Goal: Task Accomplishment & Management: Use online tool/utility

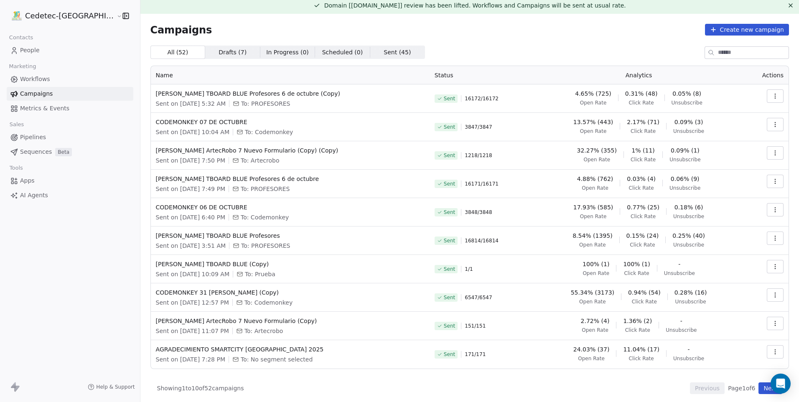
scroll to position [5, 0]
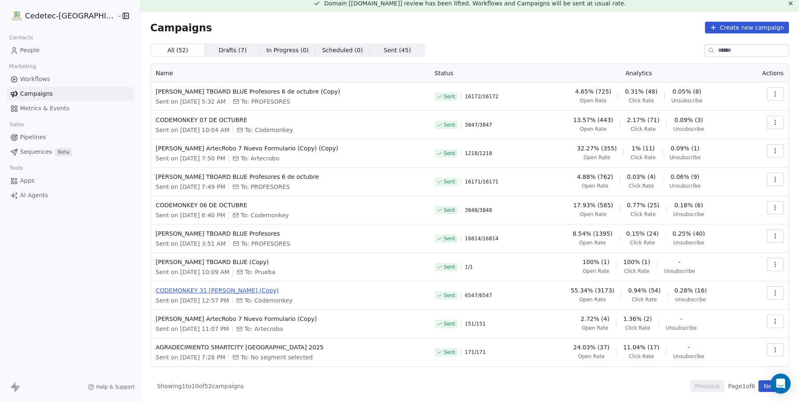
click at [294, 287] on span "CODEMONKEY 31 [PERSON_NAME] (Copy)" at bounding box center [290, 290] width 269 height 8
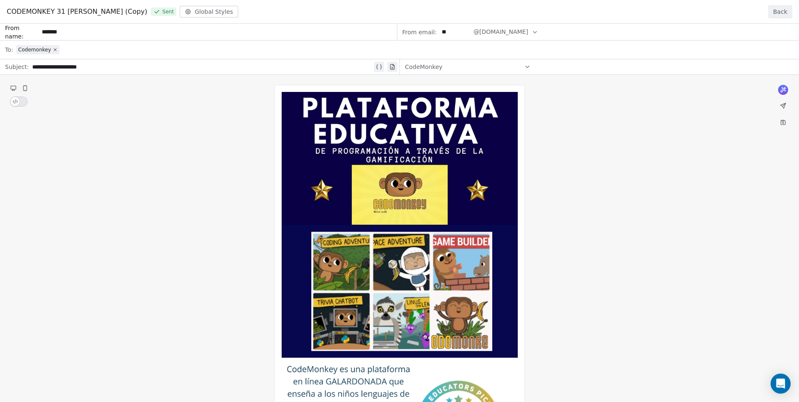
click at [783, 10] on button "Back" at bounding box center [780, 11] width 24 height 13
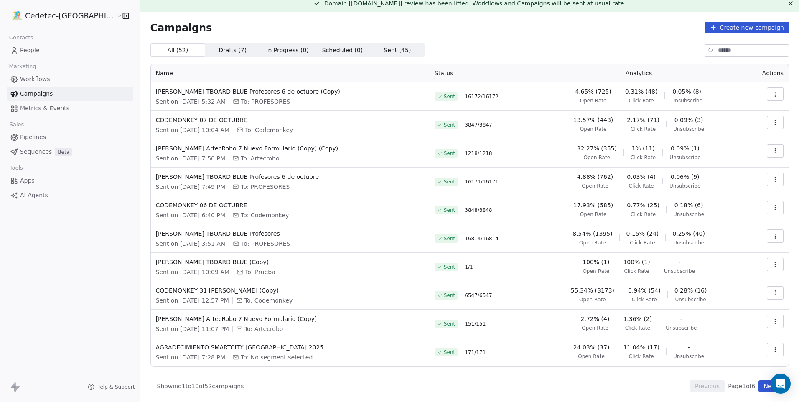
click at [766, 382] on button "Next" at bounding box center [770, 386] width 24 height 12
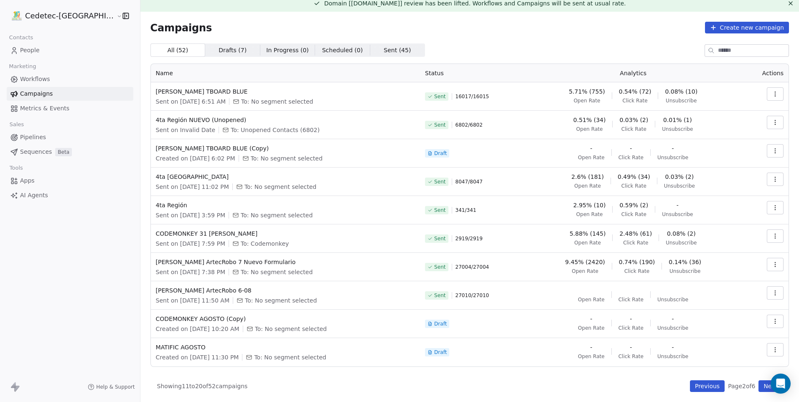
click at [691, 384] on button "Previous" at bounding box center [707, 386] width 35 height 12
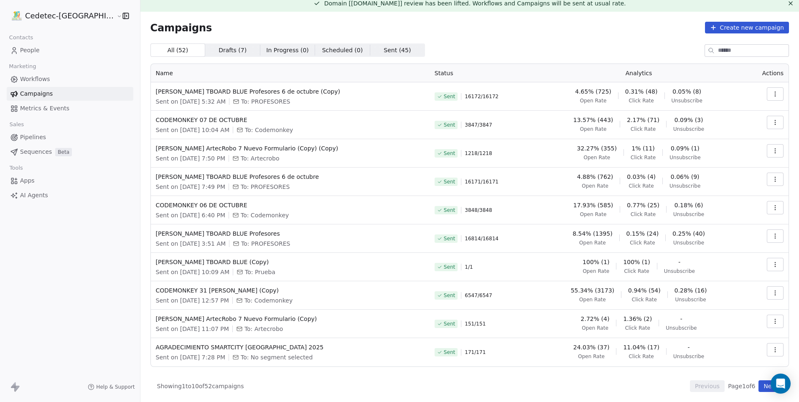
click at [758, 388] on button "Next" at bounding box center [770, 386] width 24 height 12
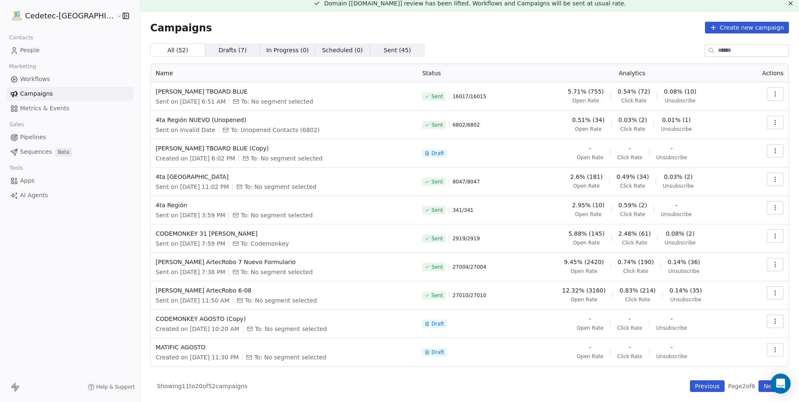
click at [758, 388] on button "Next" at bounding box center [770, 386] width 24 height 12
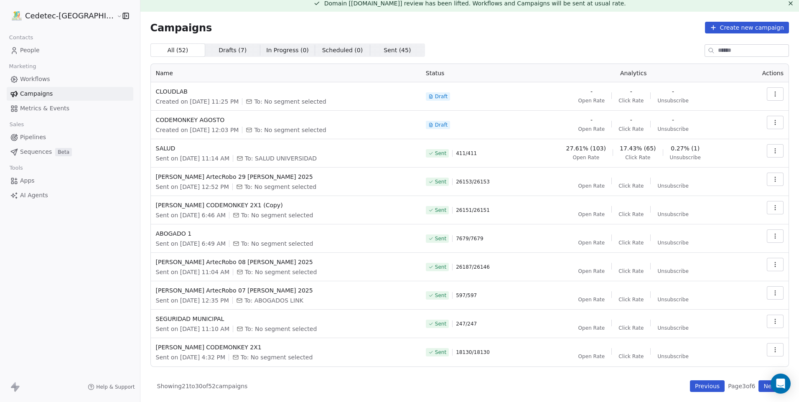
click at [703, 389] on button "Previous" at bounding box center [707, 386] width 35 height 12
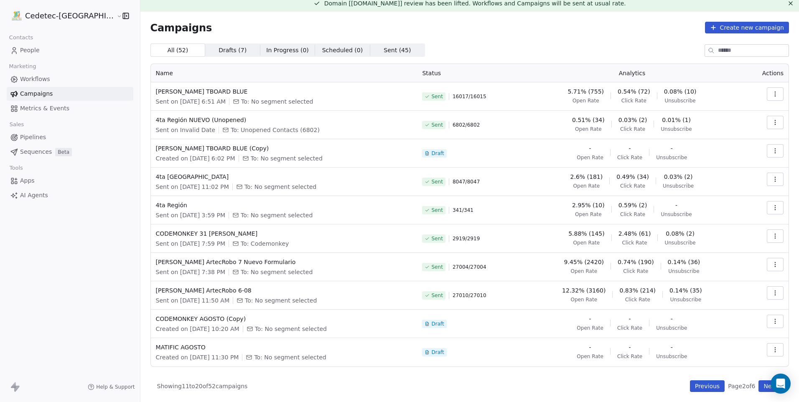
click at [703, 389] on button "Previous" at bounding box center [707, 386] width 35 height 12
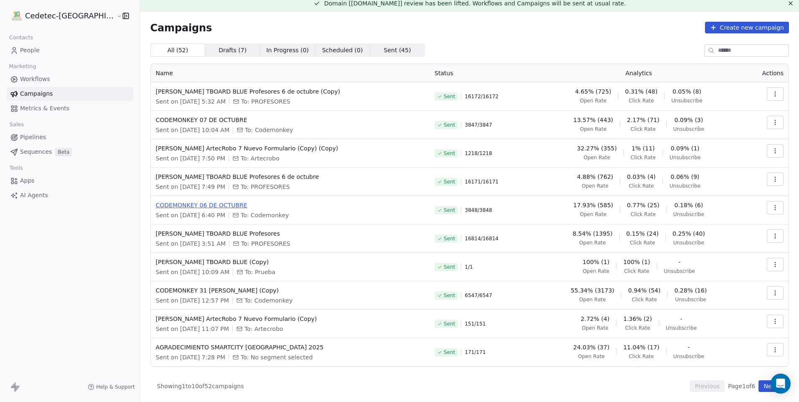
click at [201, 203] on span "CODEMONKEY 06 DE OCTUBRE" at bounding box center [290, 205] width 269 height 8
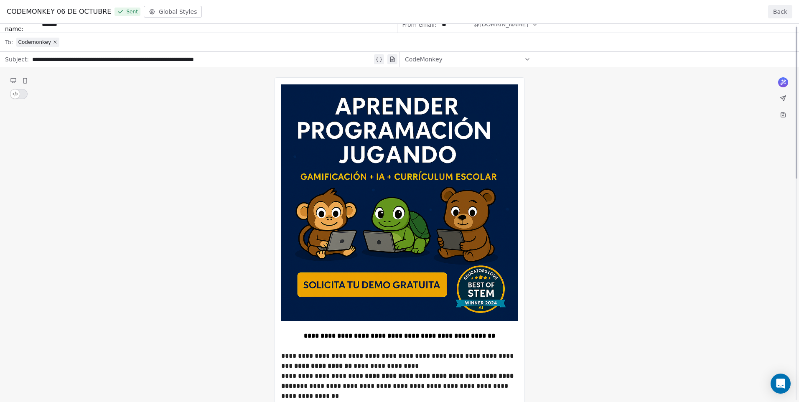
scroll to position [0, 0]
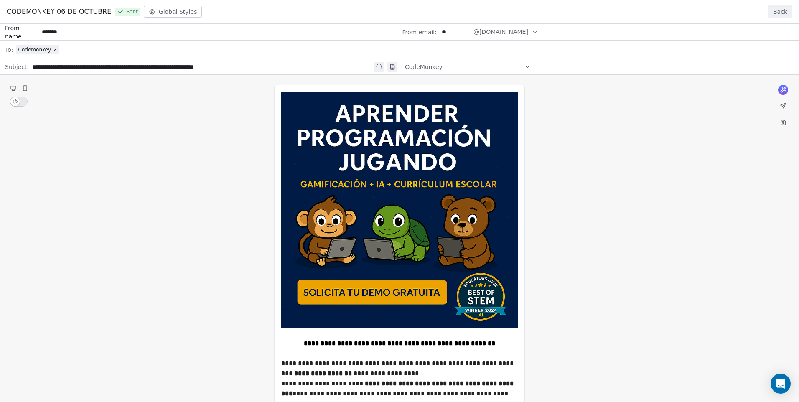
click at [773, 12] on button "Back" at bounding box center [780, 11] width 24 height 13
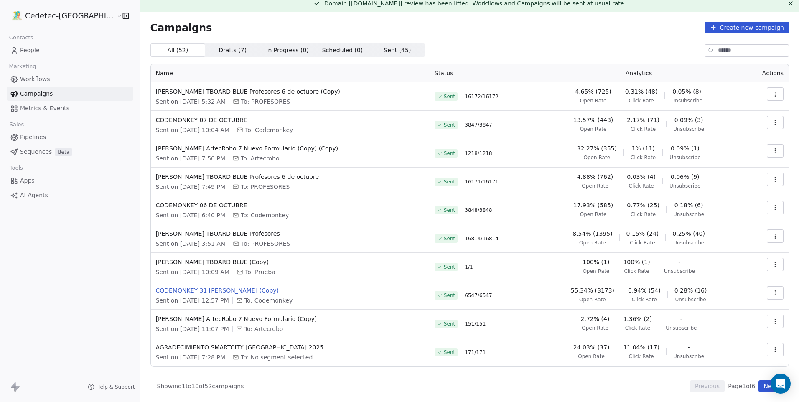
click at [225, 290] on span "CODEMONKEY 31 [PERSON_NAME] (Copy)" at bounding box center [290, 290] width 269 height 8
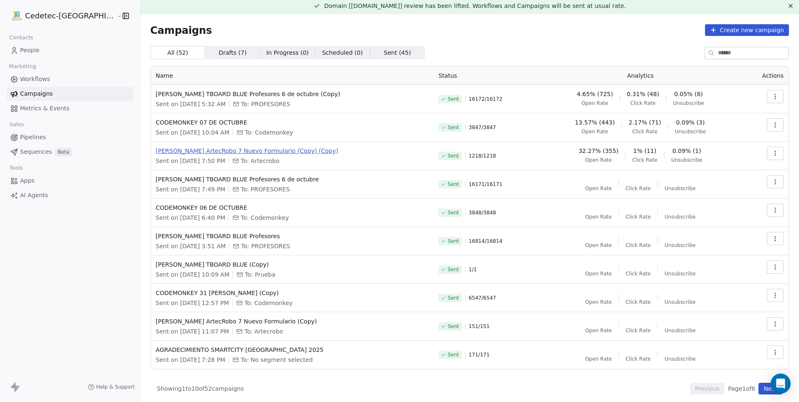
scroll to position [5, 0]
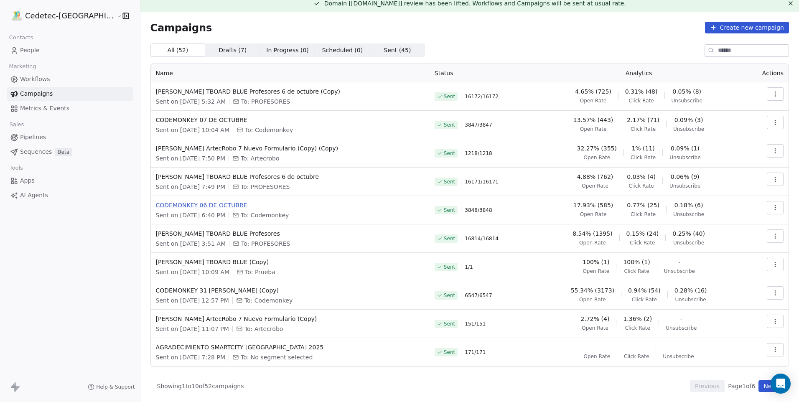
click at [204, 203] on span "CODEMONKEY 06 DE OCTUBRE" at bounding box center [290, 205] width 269 height 8
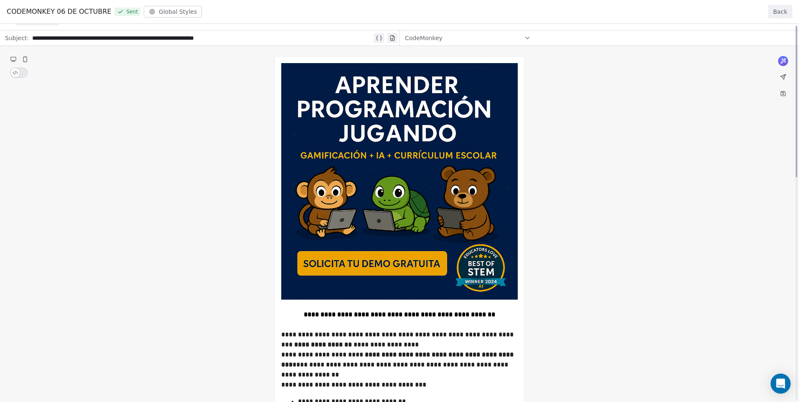
scroll to position [0, 0]
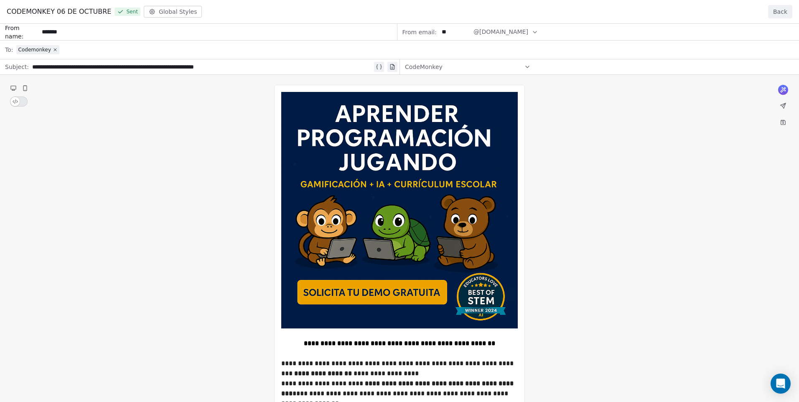
click at [779, 17] on button "Back" at bounding box center [780, 11] width 24 height 13
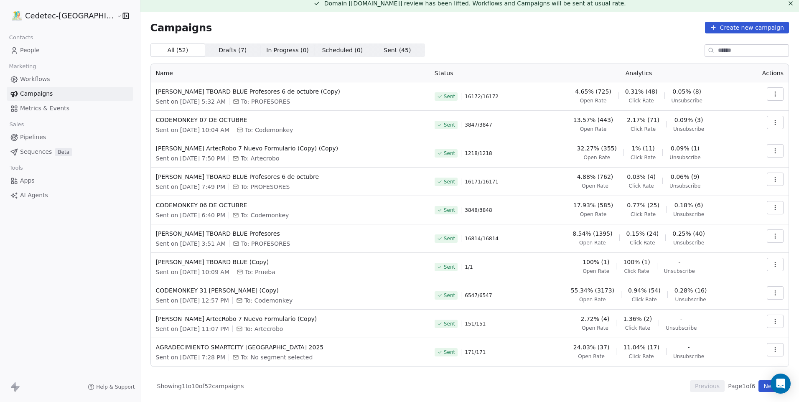
click at [790, 83] on div "Campaigns Create new campaign All ( 52 ) All ( 52 ) Drafts ( 7 ) Drafts ( 7 ) I…" at bounding box center [469, 207] width 658 height 390
click at [758, 388] on button "Next" at bounding box center [770, 386] width 24 height 12
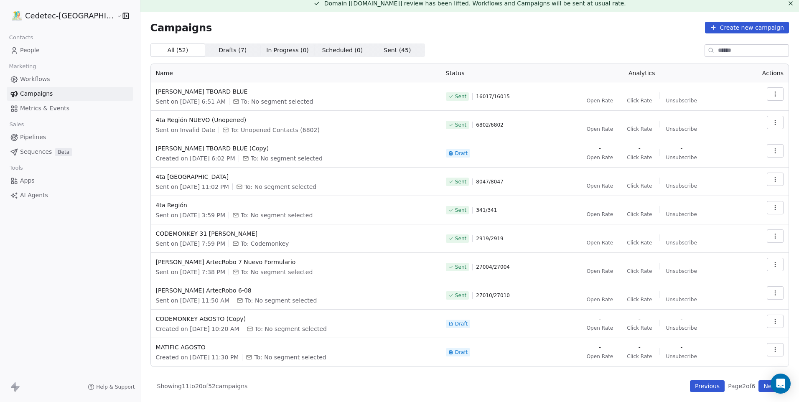
click at [758, 388] on button "Next" at bounding box center [770, 386] width 24 height 12
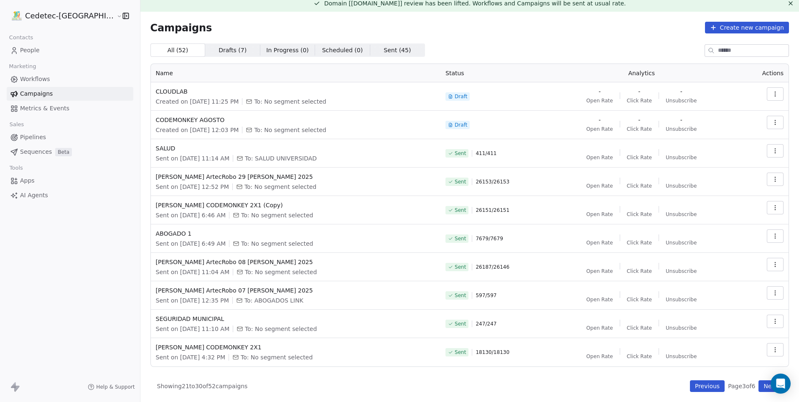
click at [758, 382] on button "Next" at bounding box center [770, 386] width 24 height 12
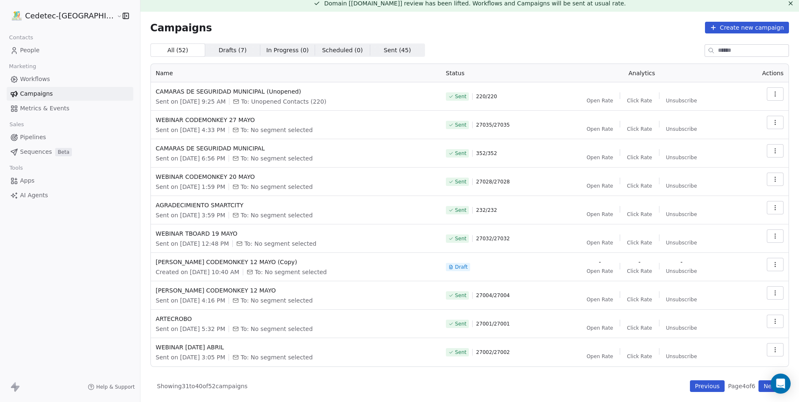
click at [706, 388] on button "Previous" at bounding box center [707, 386] width 35 height 12
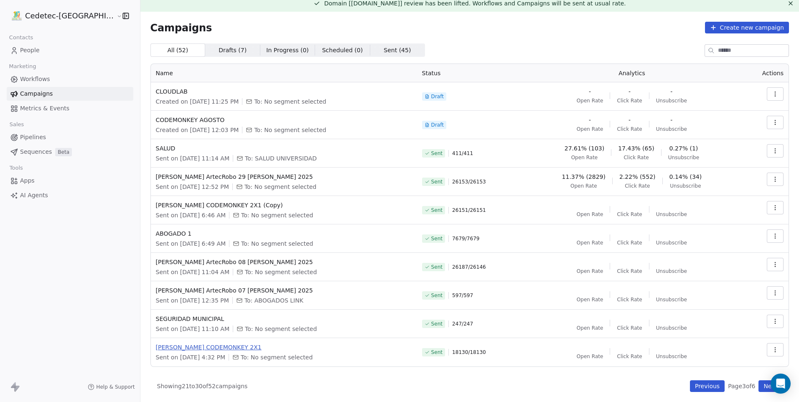
click at [204, 346] on span "[PERSON_NAME] CODEMONKEY 2X1" at bounding box center [284, 347] width 256 height 8
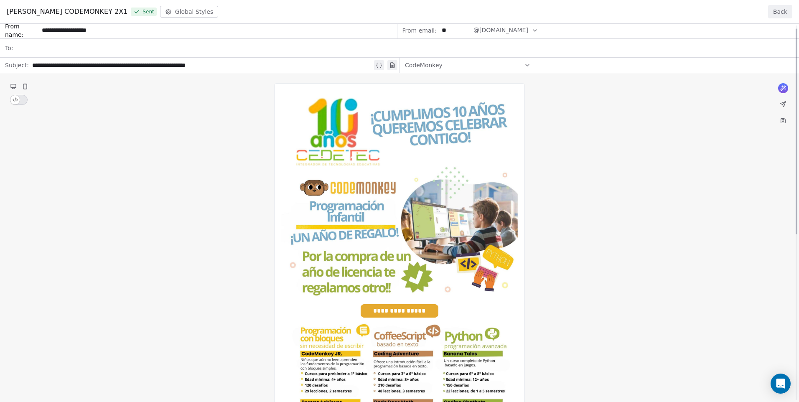
scroll to position [42, 0]
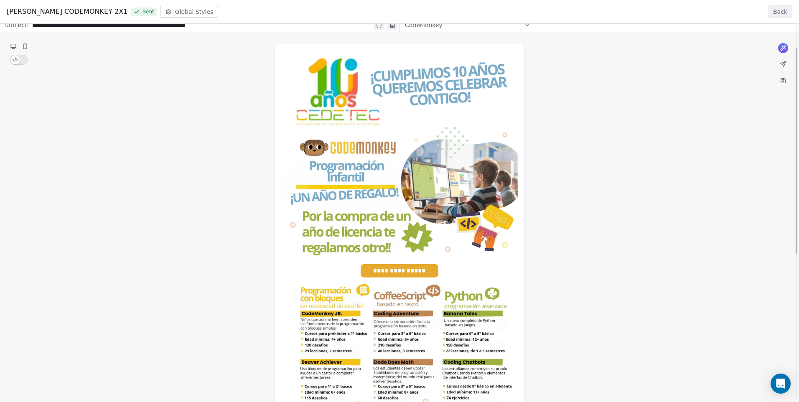
drag, startPoint x: 354, startPoint y: 239, endPoint x: 566, endPoint y: 272, distance: 214.7
click at [566, 272] on div "**********" at bounding box center [399, 317] width 799 height 671
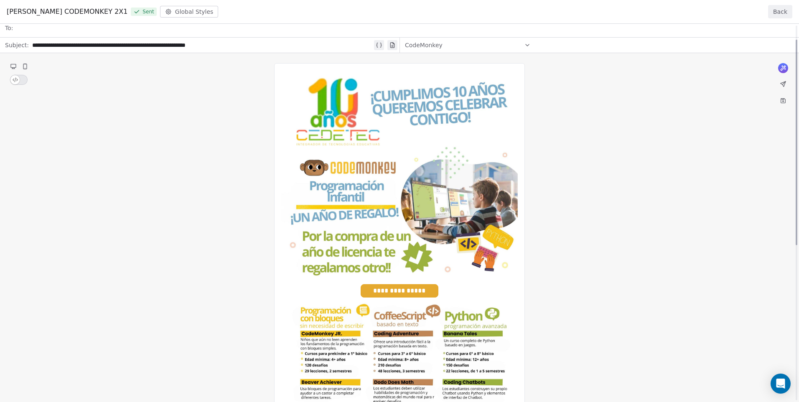
scroll to position [0, 0]
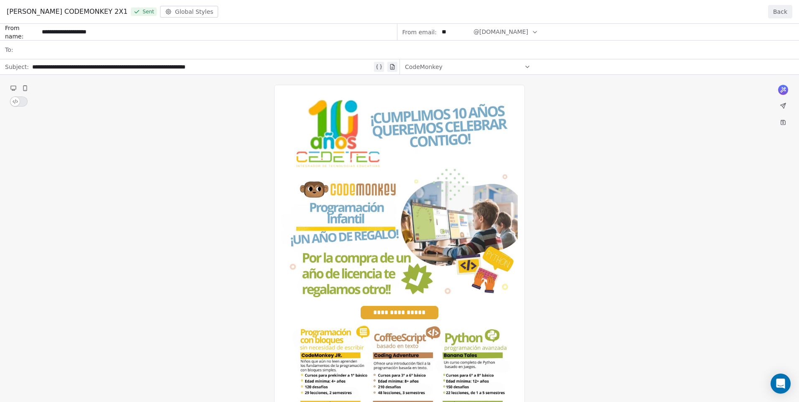
click at [432, 319] on div "**********" at bounding box center [399, 359] width 799 height 671
click at [781, 131] on div "**********" at bounding box center [399, 359] width 799 height 671
click at [773, 10] on button "Back" at bounding box center [780, 11] width 24 height 13
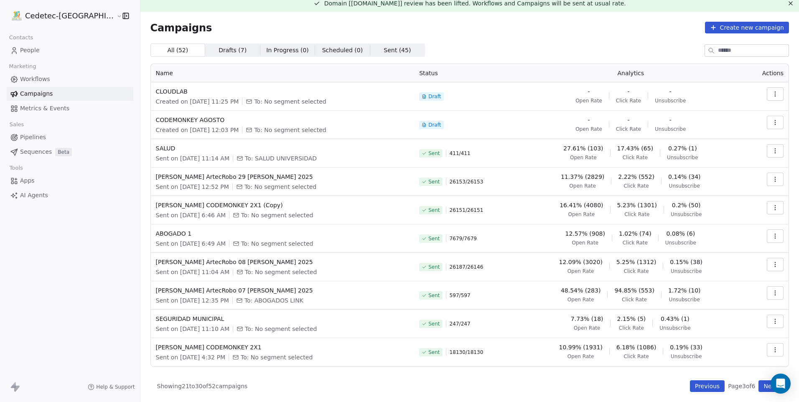
click at [772, 350] on icon "button" at bounding box center [775, 349] width 7 height 7
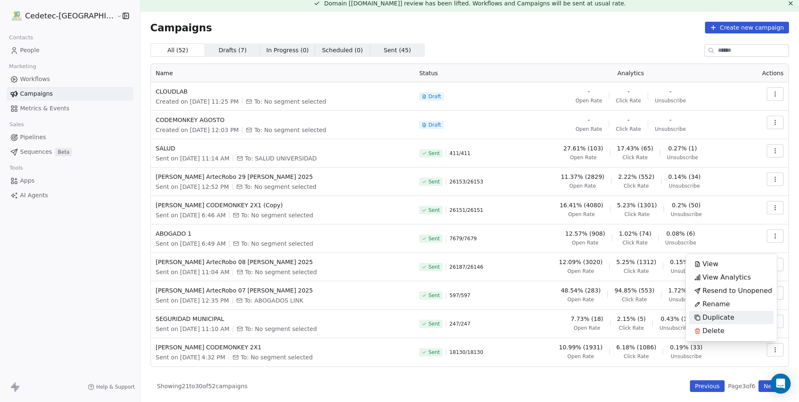
click at [734, 314] on div "Duplicate" at bounding box center [714, 317] width 50 height 13
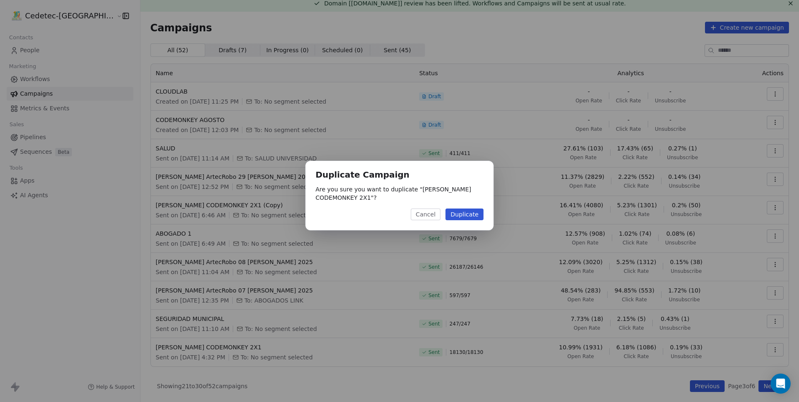
click at [479, 216] on button "Duplicate" at bounding box center [464, 214] width 38 height 12
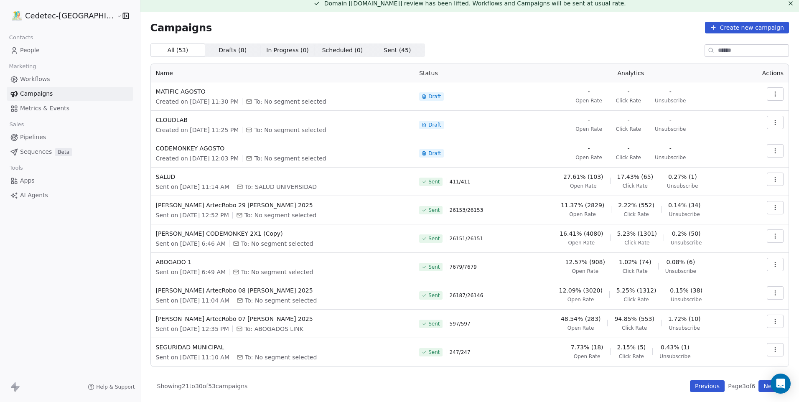
click at [696, 383] on button "Previous" at bounding box center [707, 386] width 35 height 12
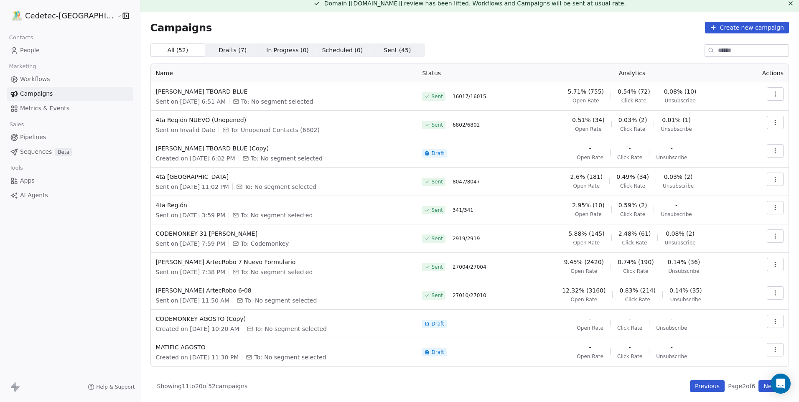
click at [698, 383] on button "Previous" at bounding box center [707, 386] width 35 height 12
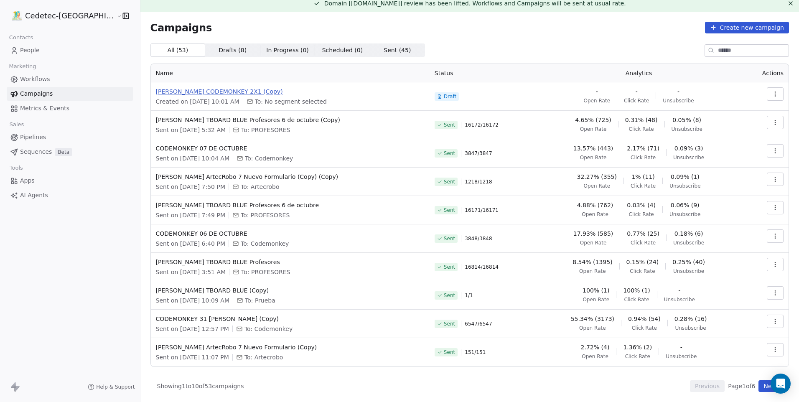
click at [217, 91] on span "[PERSON_NAME] CODEMONKEY 2X1 (Copy)" at bounding box center [290, 91] width 269 height 8
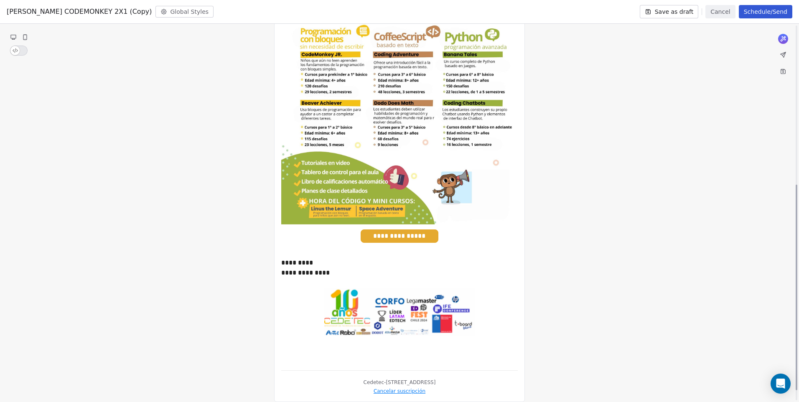
scroll to position [311, 0]
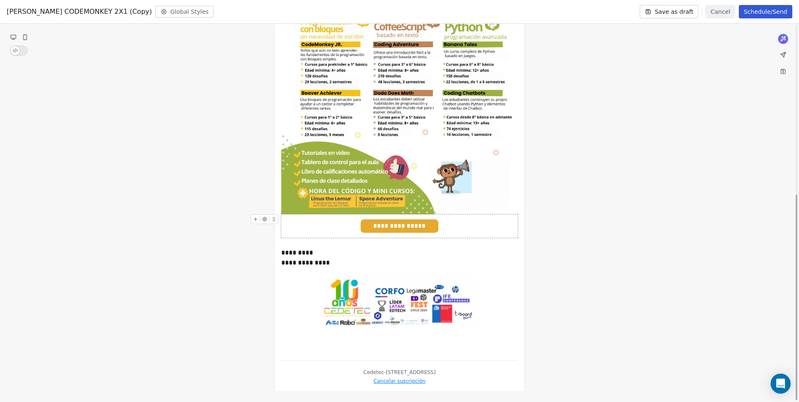
click at [405, 221] on span "**********" at bounding box center [399, 226] width 77 height 13
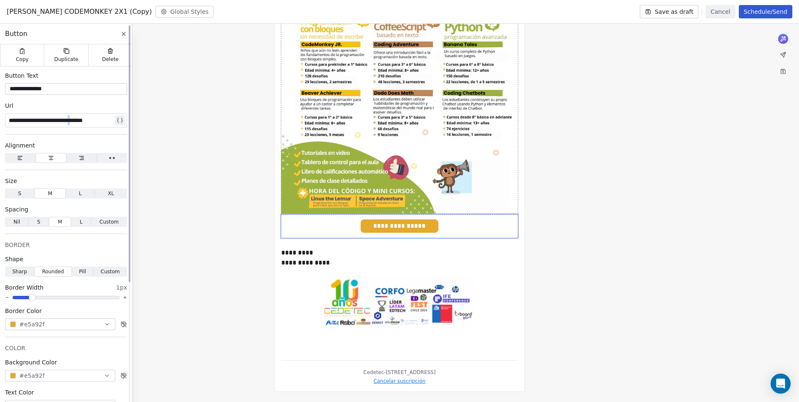
click at [94, 122] on div "**********" at bounding box center [61, 120] width 104 height 10
click at [105, 121] on div "**********" at bounding box center [61, 120] width 104 height 10
drag, startPoint x: 9, startPoint y: 121, endPoint x: 221, endPoint y: 122, distance: 212.7
click at [222, 122] on div "**********" at bounding box center [399, 213] width 799 height 378
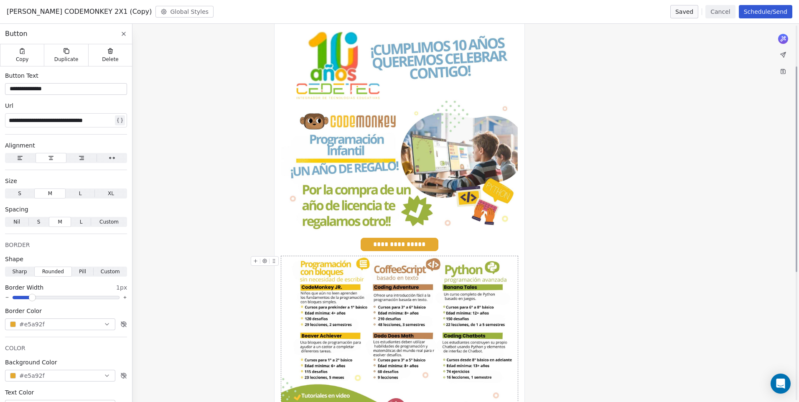
scroll to position [0, 0]
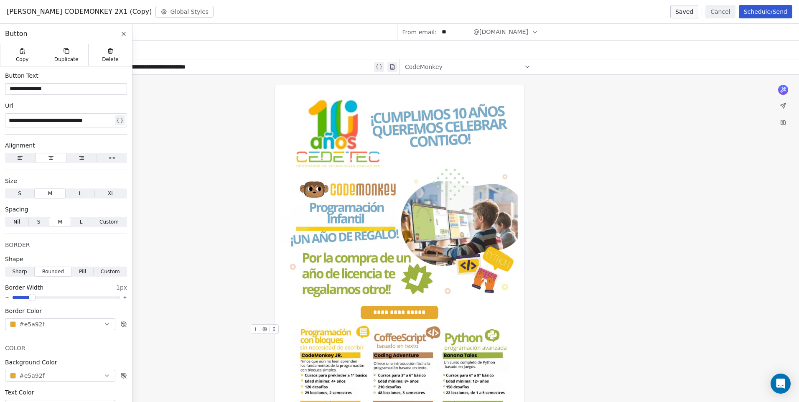
click at [714, 9] on button "Cancel" at bounding box center [720, 11] width 30 height 13
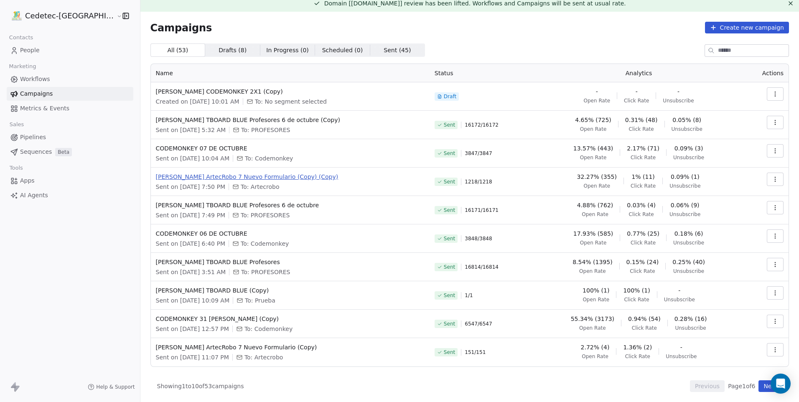
click at [268, 179] on span "[PERSON_NAME] ArtecRobo 7 Nuevo Formulario (Copy) (Copy)" at bounding box center [290, 177] width 269 height 8
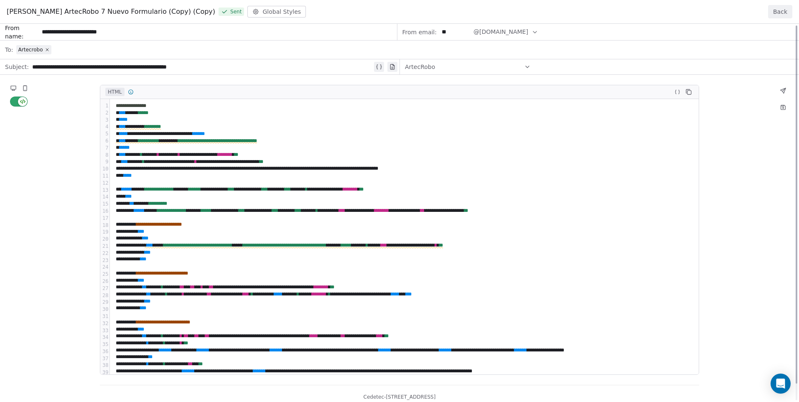
click at [788, 14] on button "Back" at bounding box center [780, 11] width 24 height 13
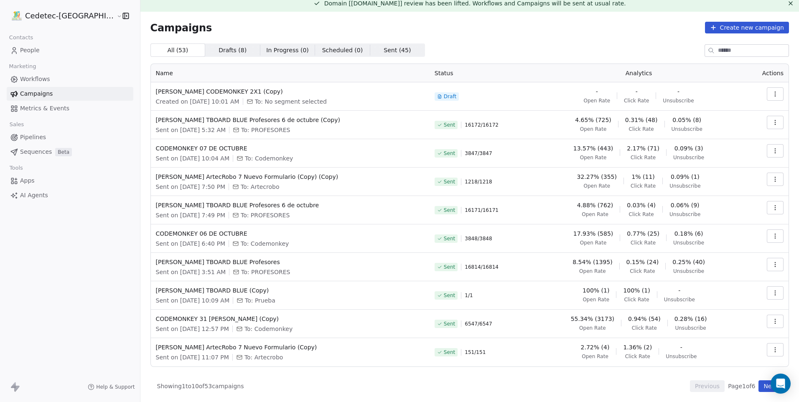
click at [760, 385] on button "Next" at bounding box center [770, 386] width 24 height 12
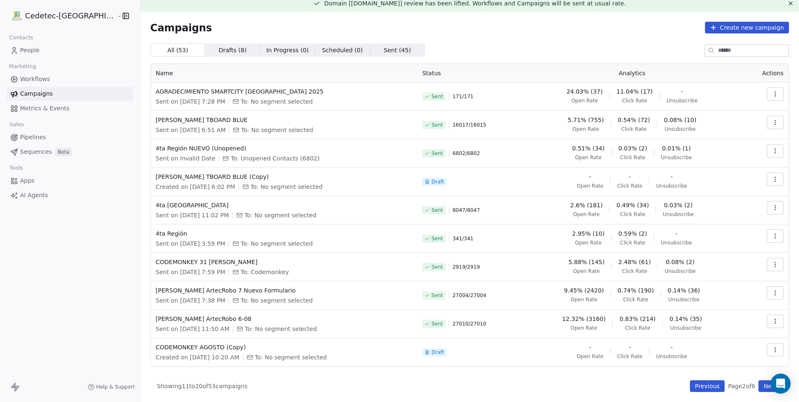
click at [760, 385] on button "Next" at bounding box center [770, 386] width 24 height 12
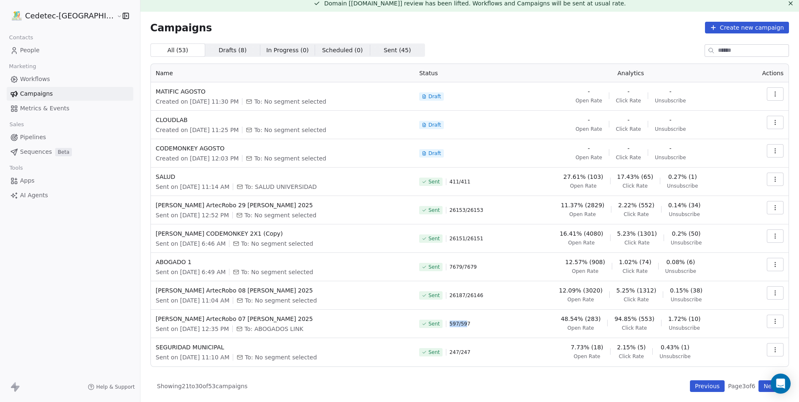
drag, startPoint x: 462, startPoint y: 324, endPoint x: 447, endPoint y: 326, distance: 15.5
click at [450, 326] on span "597 / 597" at bounding box center [460, 323] width 21 height 7
drag, startPoint x: 447, startPoint y: 326, endPoint x: 409, endPoint y: 312, distance: 40.1
click at [409, 312] on td "[PERSON_NAME] ArtecRobo 07 [PERSON_NAME] 2025 Sent on [DATE] 12:35 PM To: ABOGA…" at bounding box center [283, 324] width 264 height 28
click at [758, 389] on button "Next" at bounding box center [770, 386] width 24 height 12
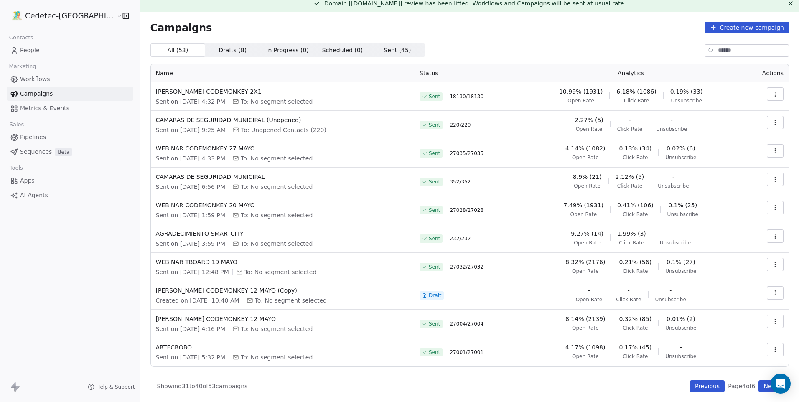
click at [758, 389] on button "Next" at bounding box center [770, 386] width 24 height 12
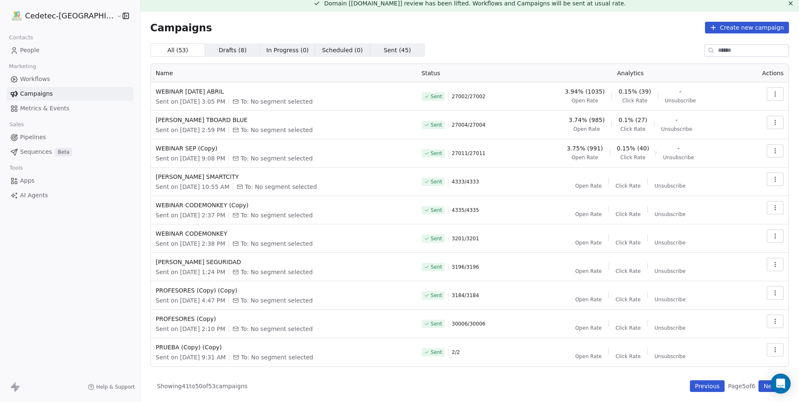
click at [758, 389] on button "Next" at bounding box center [770, 386] width 24 height 12
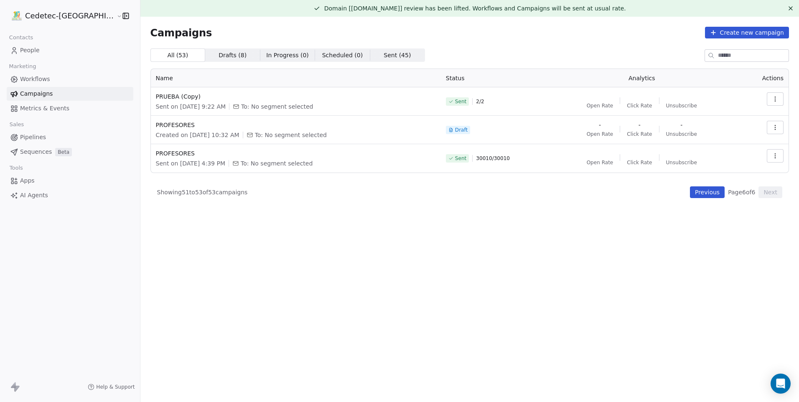
click at [698, 195] on button "Previous" at bounding box center [707, 192] width 35 height 12
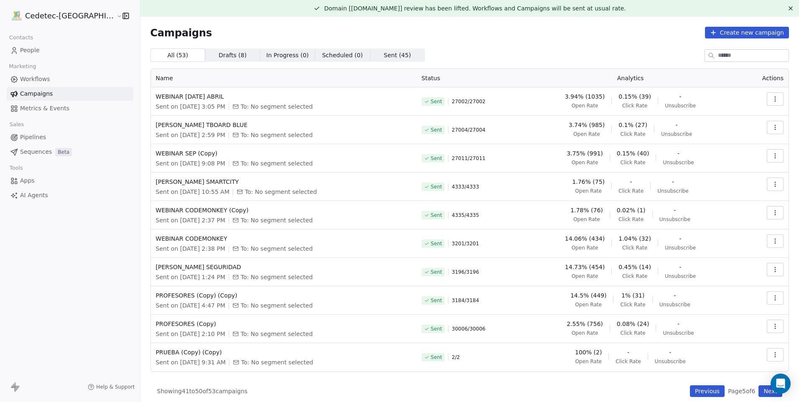
click at [686, 385] on div "All ( 53 ) All ( 53 ) Drafts ( 8 ) Drafts ( 8 ) In Progress ( 0 ) In Progress (…" at bounding box center [469, 222] width 638 height 348
click at [693, 388] on button "Previous" at bounding box center [707, 391] width 35 height 12
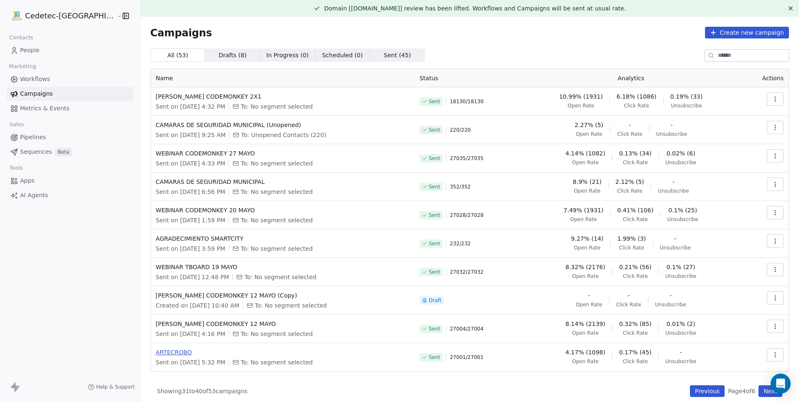
click at [158, 350] on span "ARTECROBO" at bounding box center [283, 352] width 254 height 8
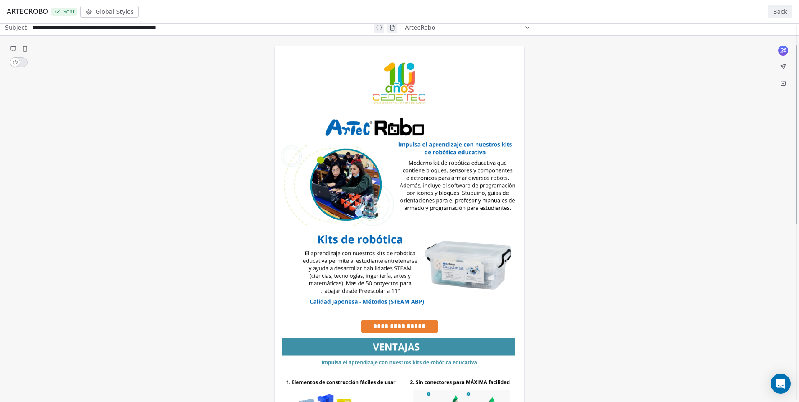
scroll to position [37, 0]
